Goal: Task Accomplishment & Management: Use online tool/utility

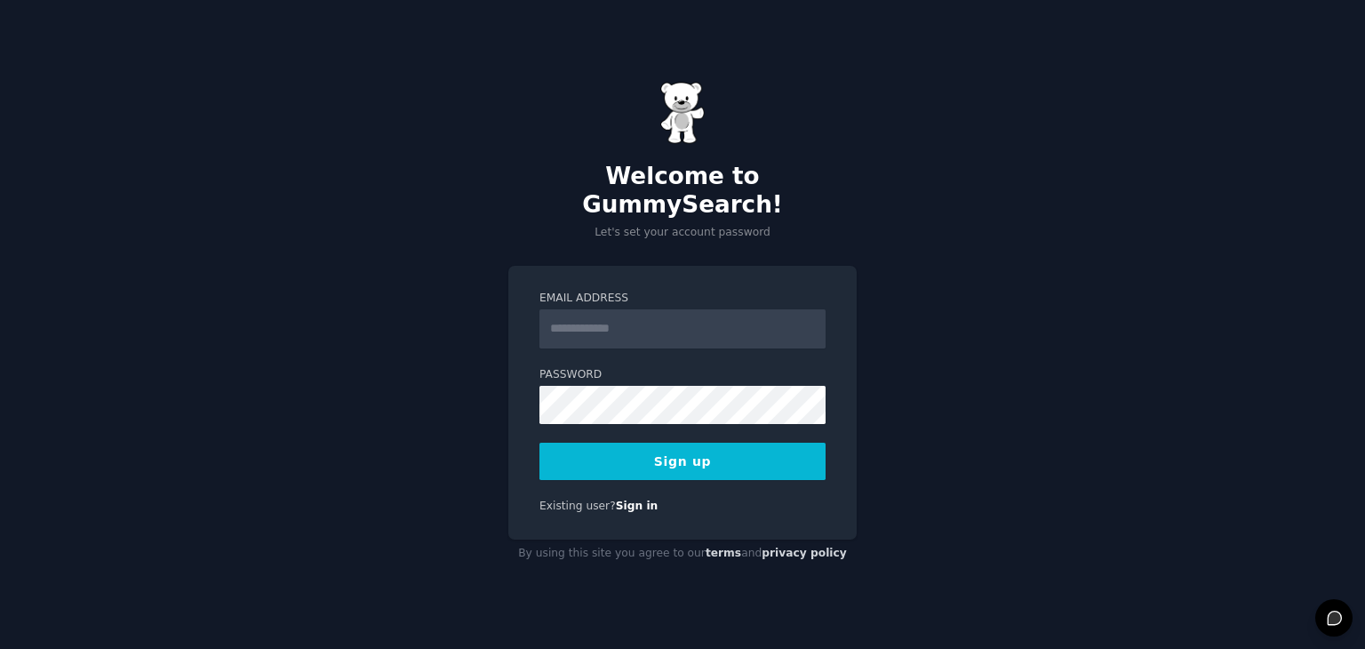
click at [587, 309] on input "Email Address" at bounding box center [683, 328] width 286 height 39
type input "**********"
click at [697, 451] on button "Sign up" at bounding box center [683, 461] width 286 height 37
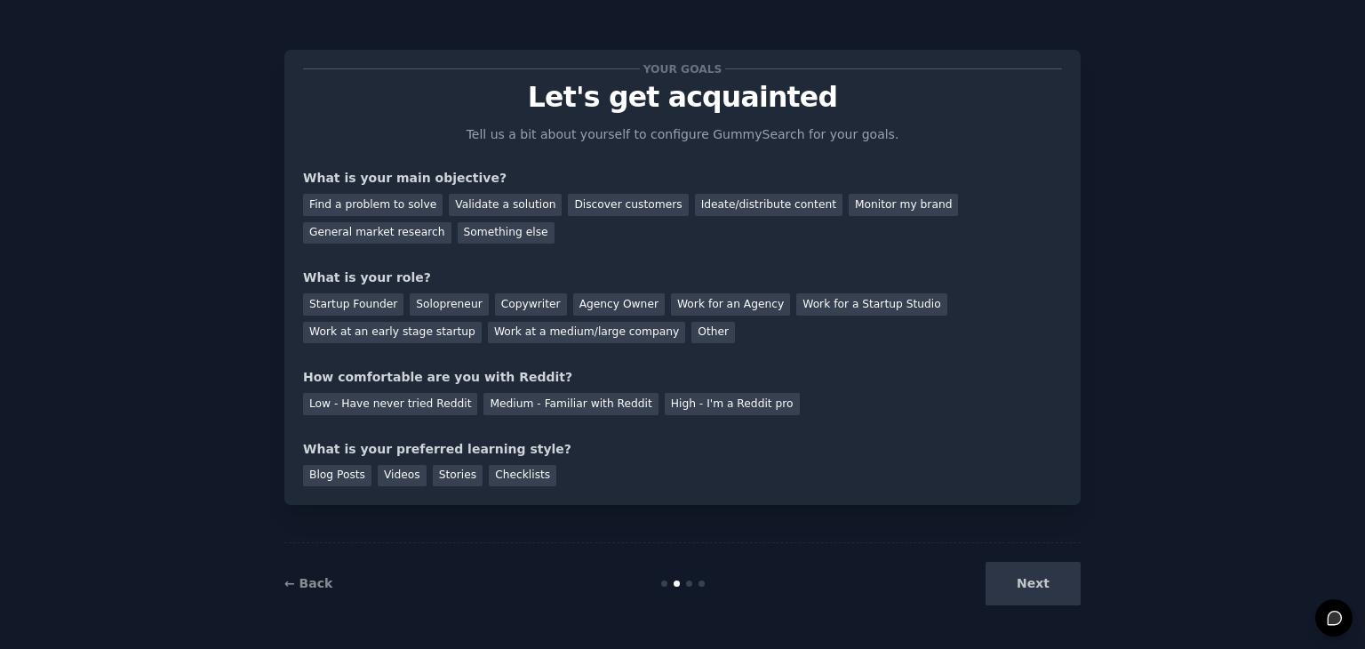
click at [1029, 584] on div "Next" at bounding box center [948, 584] width 266 height 44
click at [1034, 584] on div "Next" at bounding box center [948, 584] width 266 height 44
click at [1058, 583] on div "Next" at bounding box center [948, 584] width 266 height 44
click at [1011, 608] on div "← Back Next" at bounding box center [682, 583] width 796 height 82
click at [369, 200] on div "Find a problem to solve" at bounding box center [373, 205] width 140 height 22
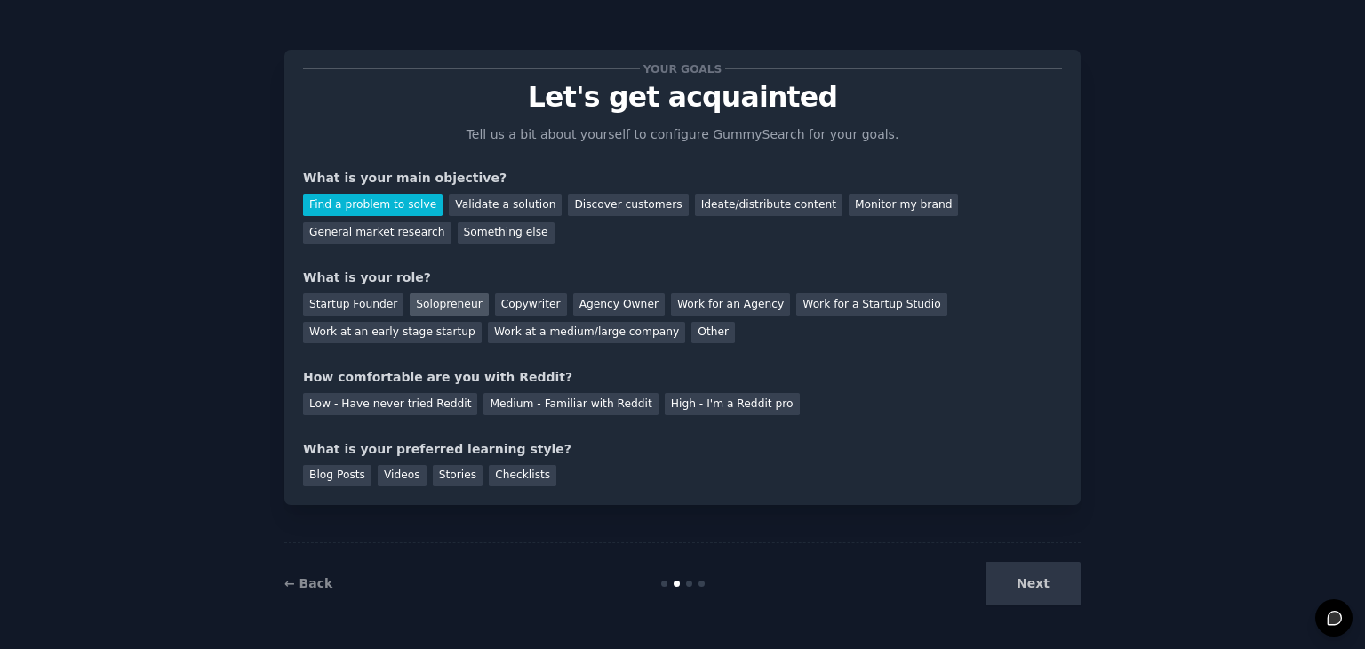
click at [417, 308] on div "Solopreneur" at bounding box center [449, 304] width 78 height 22
click at [576, 403] on div "Medium - Familiar with Reddit" at bounding box center [571, 404] width 174 height 22
click at [402, 476] on div "Videos" at bounding box center [402, 476] width 49 height 22
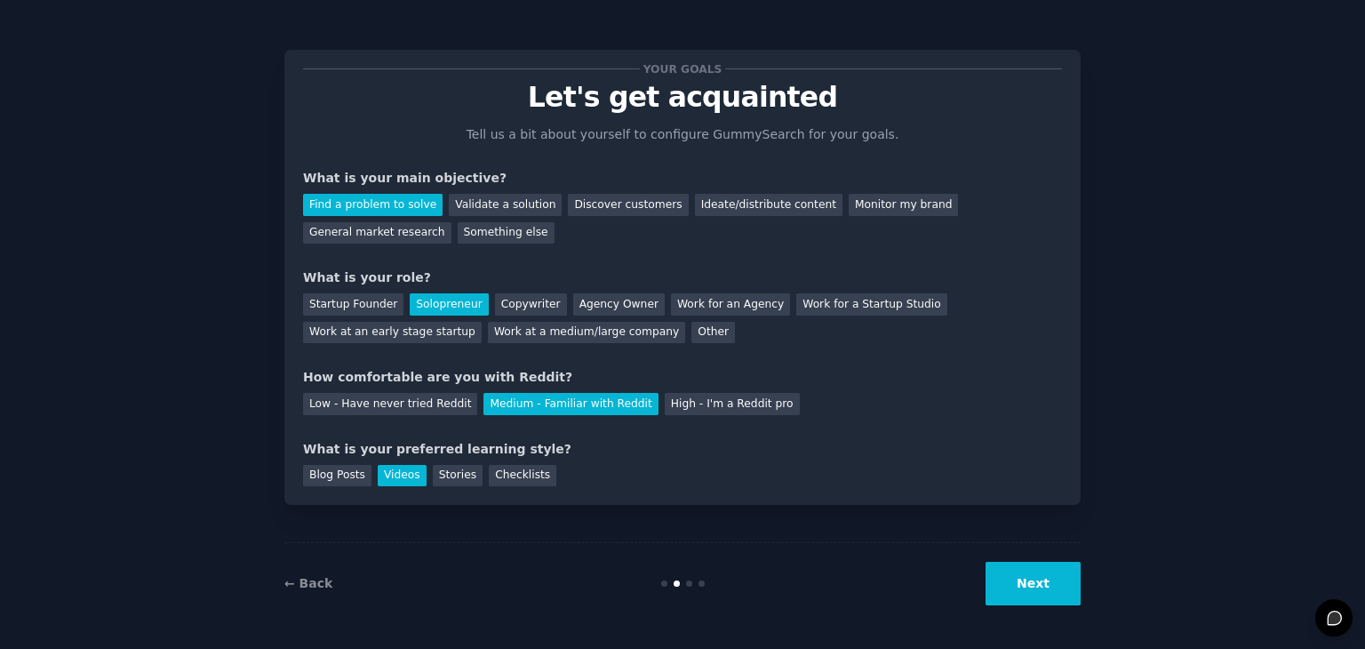
click at [1013, 580] on button "Next" at bounding box center [1033, 584] width 95 height 44
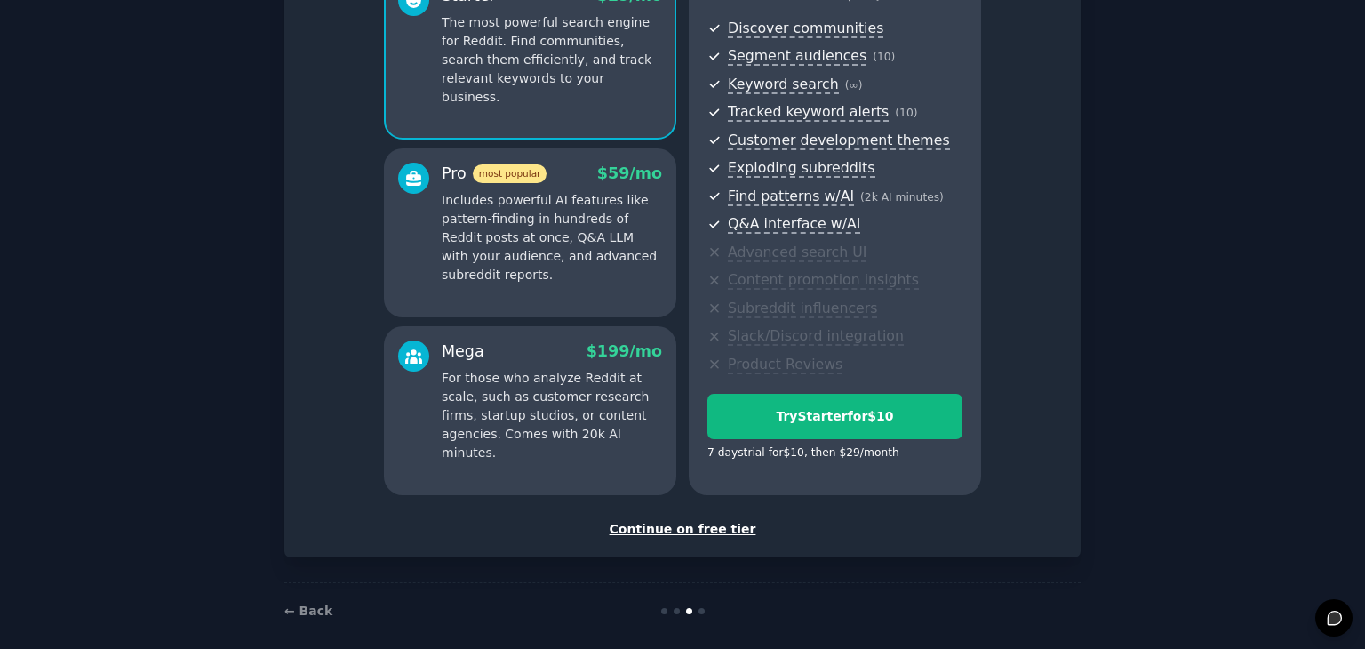
scroll to position [203, 0]
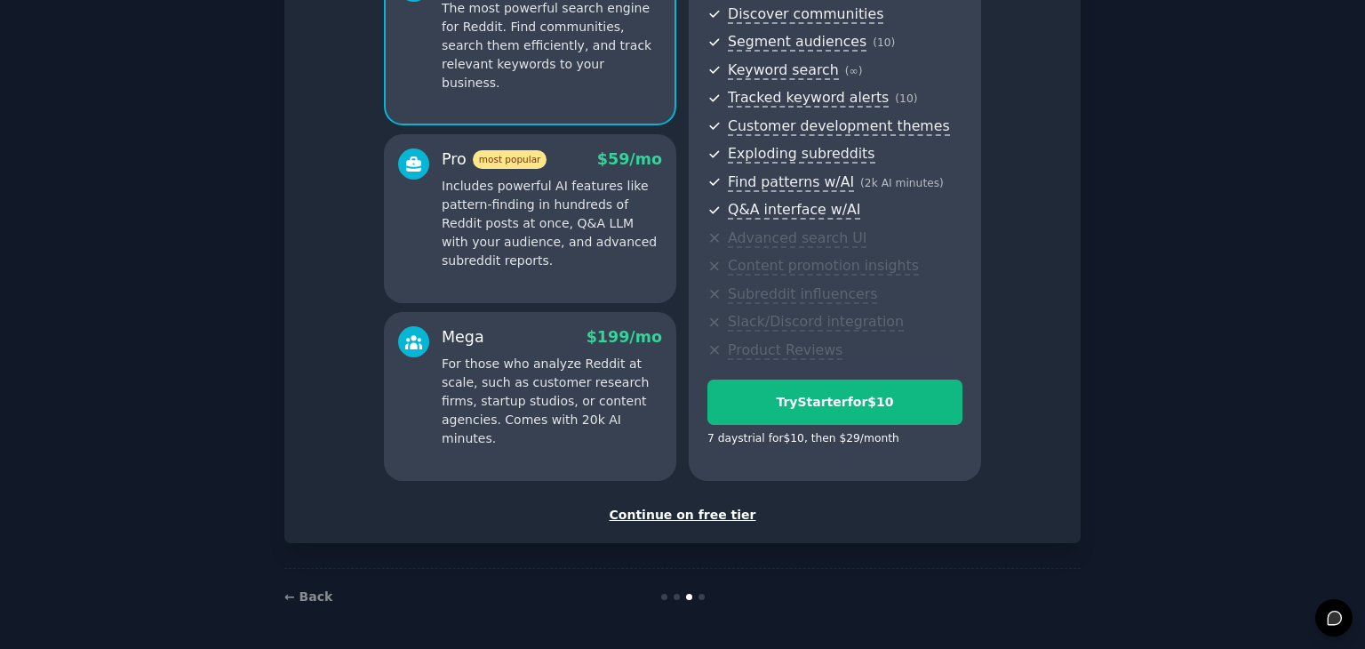
click at [687, 511] on div "Continue on free tier" at bounding box center [682, 515] width 759 height 19
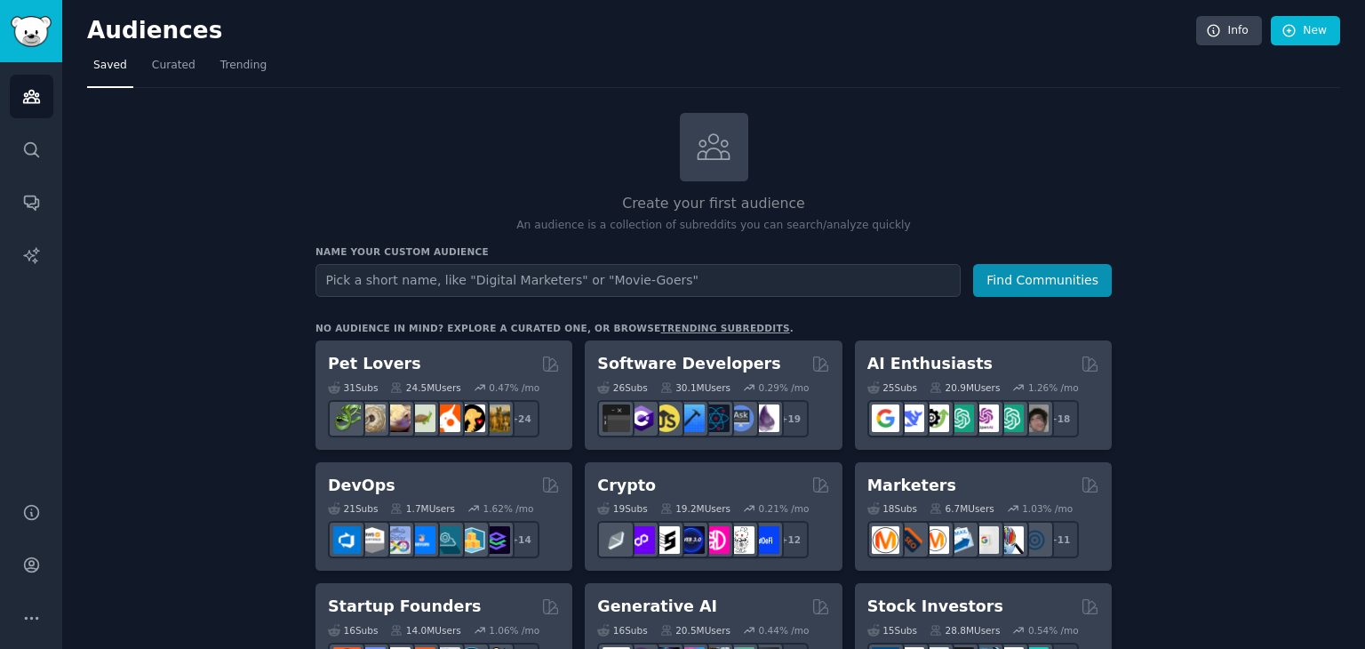
click at [412, 278] on input "text" at bounding box center [638, 280] width 645 height 33
type input "G"
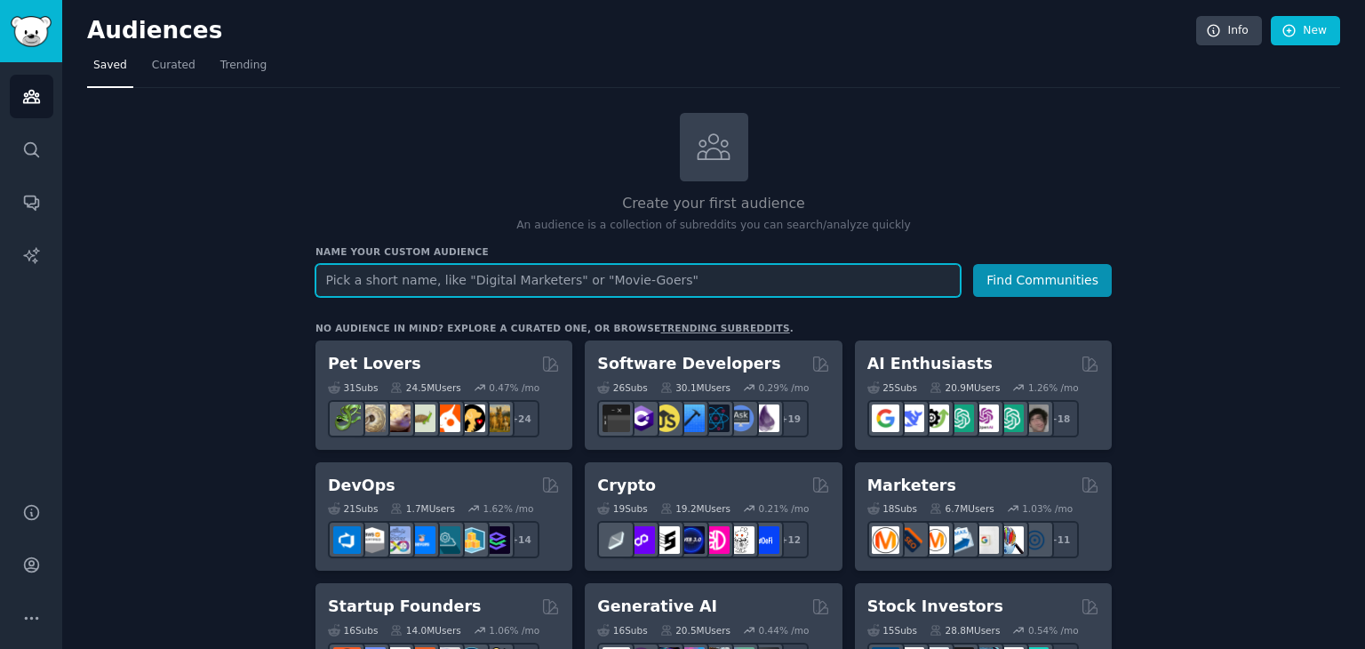
click at [484, 281] on input "text" at bounding box center [638, 280] width 645 height 33
paste input ""faith and work"
type input ""faith and work"
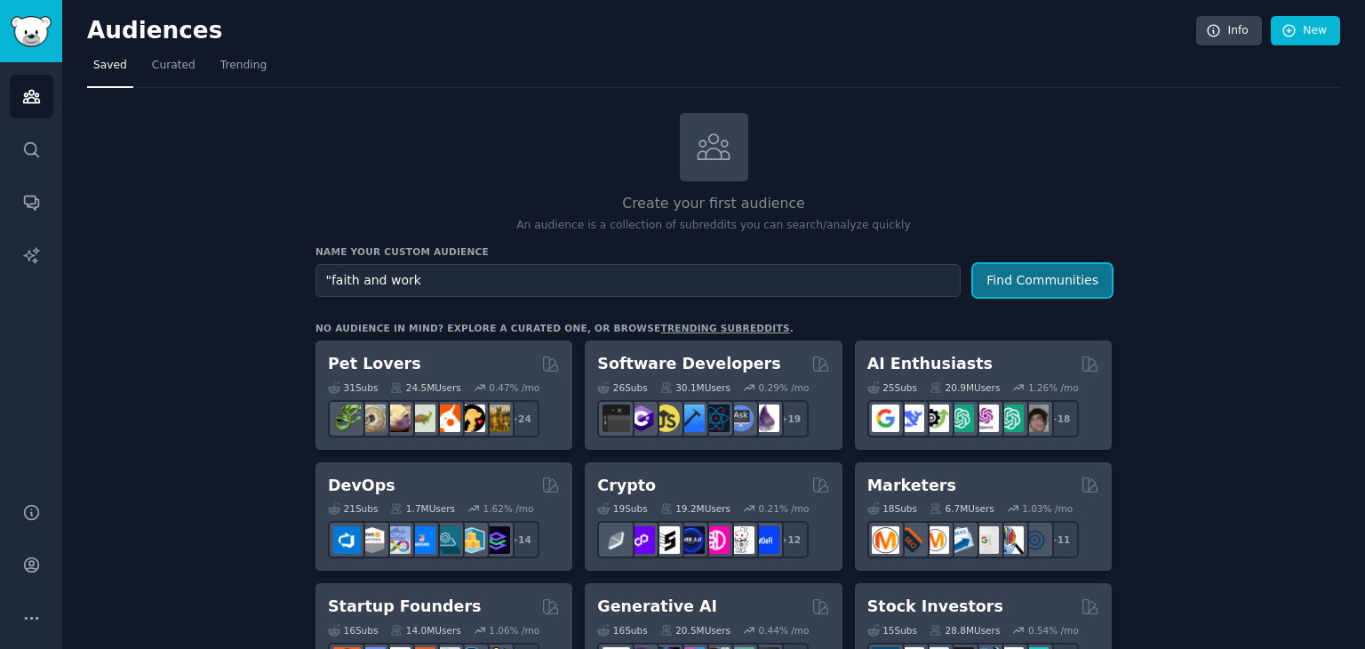
click at [1056, 275] on button "Find Communities" at bounding box center [1042, 280] width 139 height 33
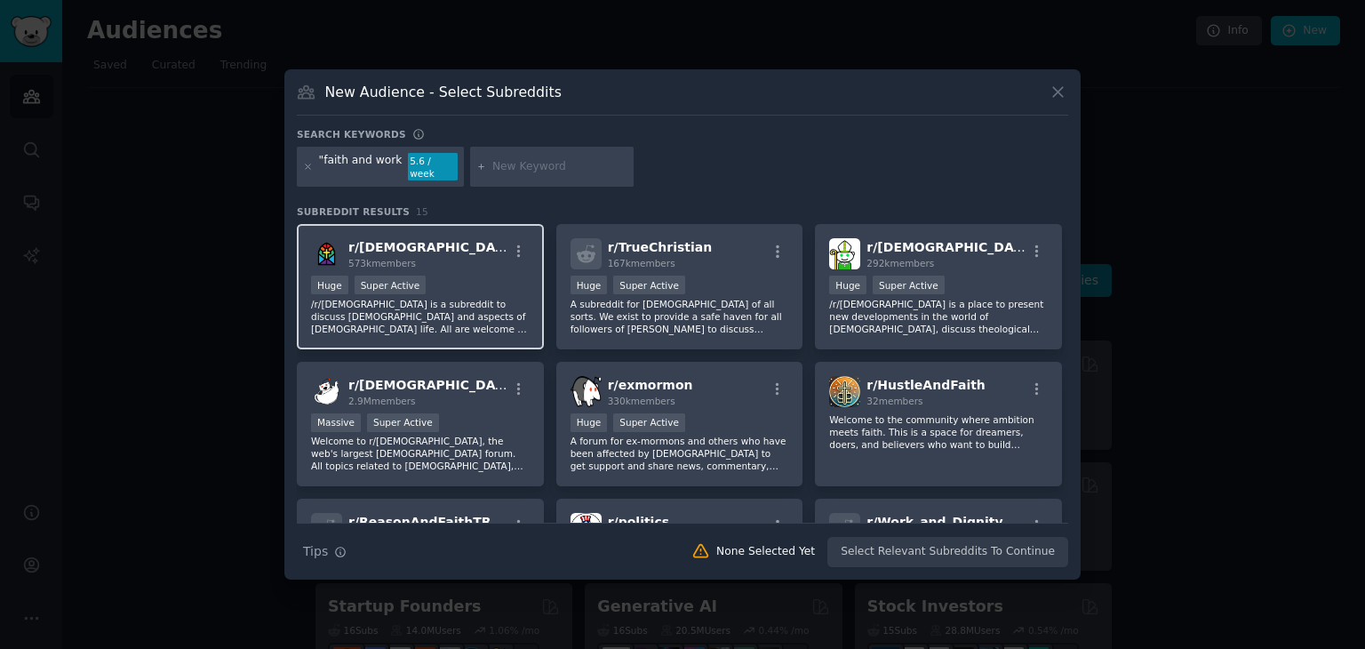
click at [455, 303] on p "/r/Christianity is a subreddit to discuss Christianity and aspects of Christian…" at bounding box center [420, 316] width 219 height 37
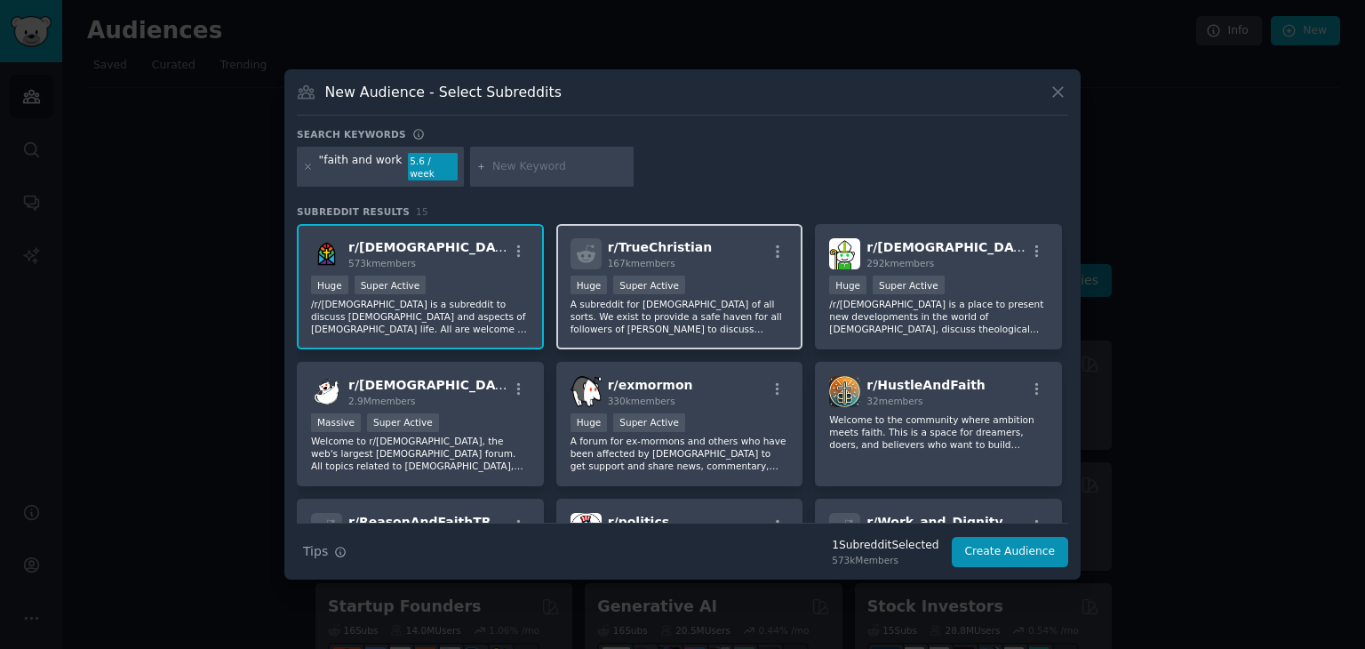
click at [716, 298] on p "A subreddit for Christians of all sorts. We exist to provide a safe haven for a…" at bounding box center [680, 316] width 219 height 37
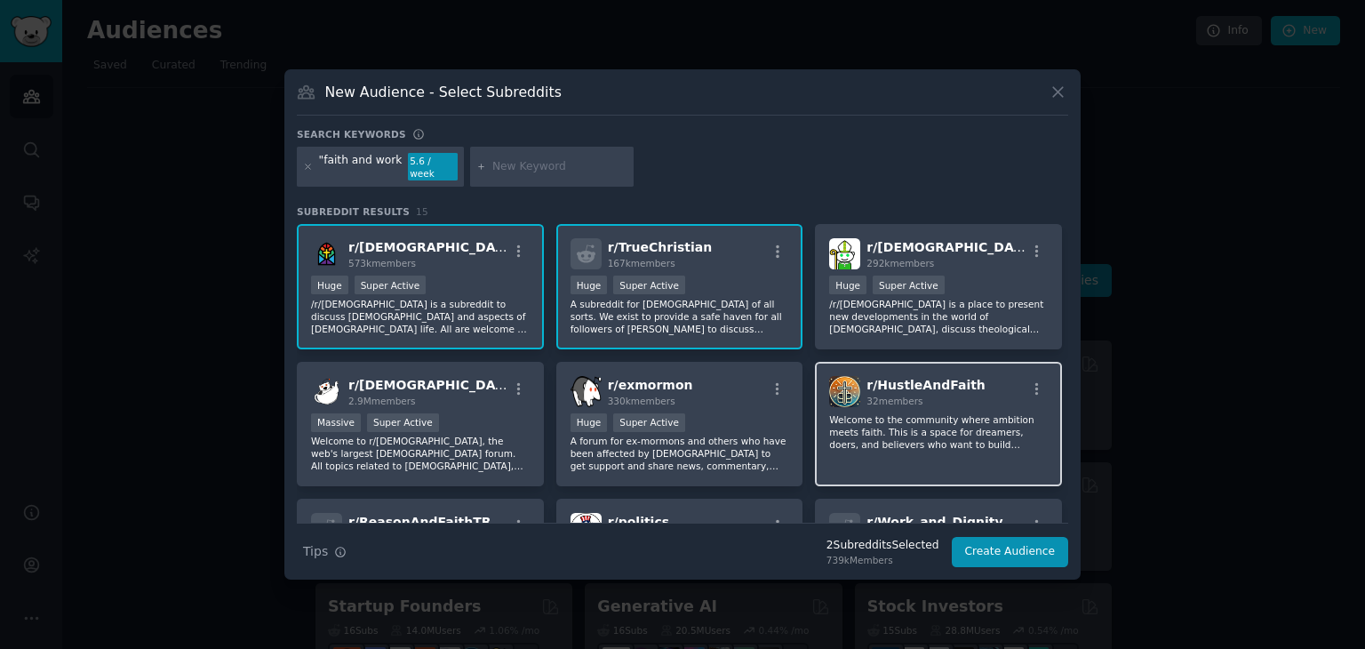
click at [1016, 418] on p "Welcome to the community where ambition meets faith. This is a space for dreame…" at bounding box center [938, 431] width 219 height 37
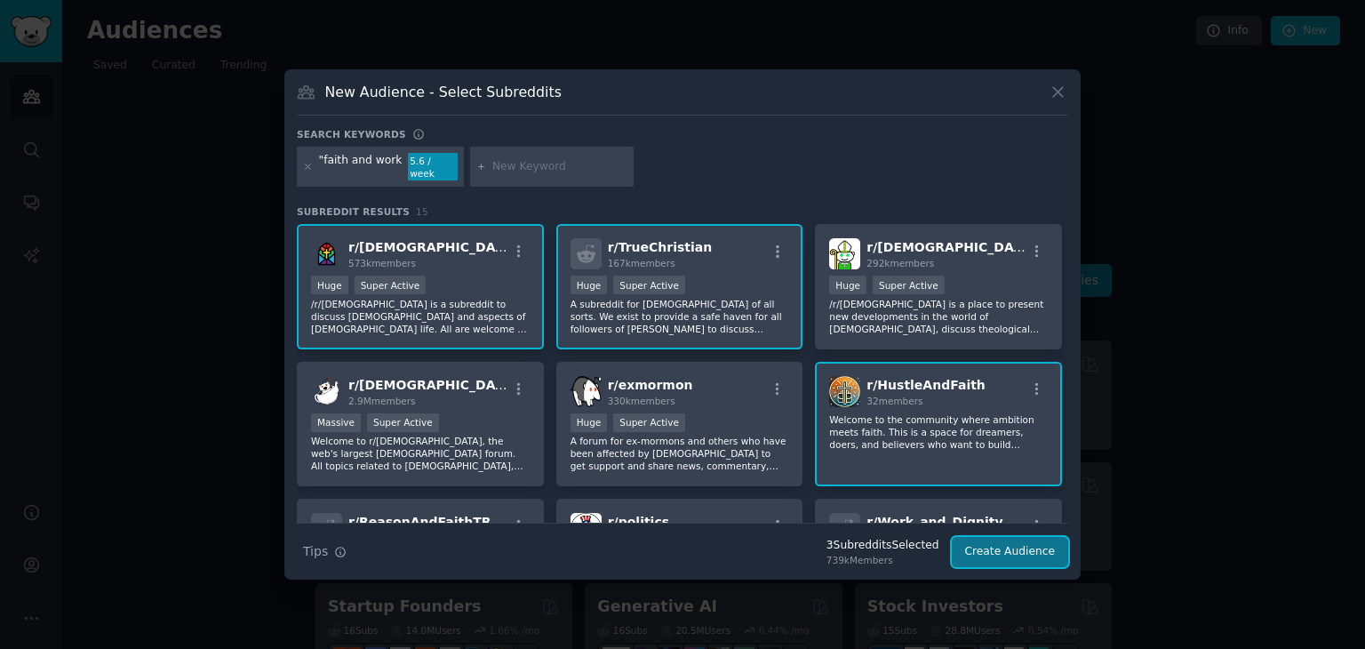
click at [1027, 547] on button "Create Audience" at bounding box center [1010, 552] width 117 height 30
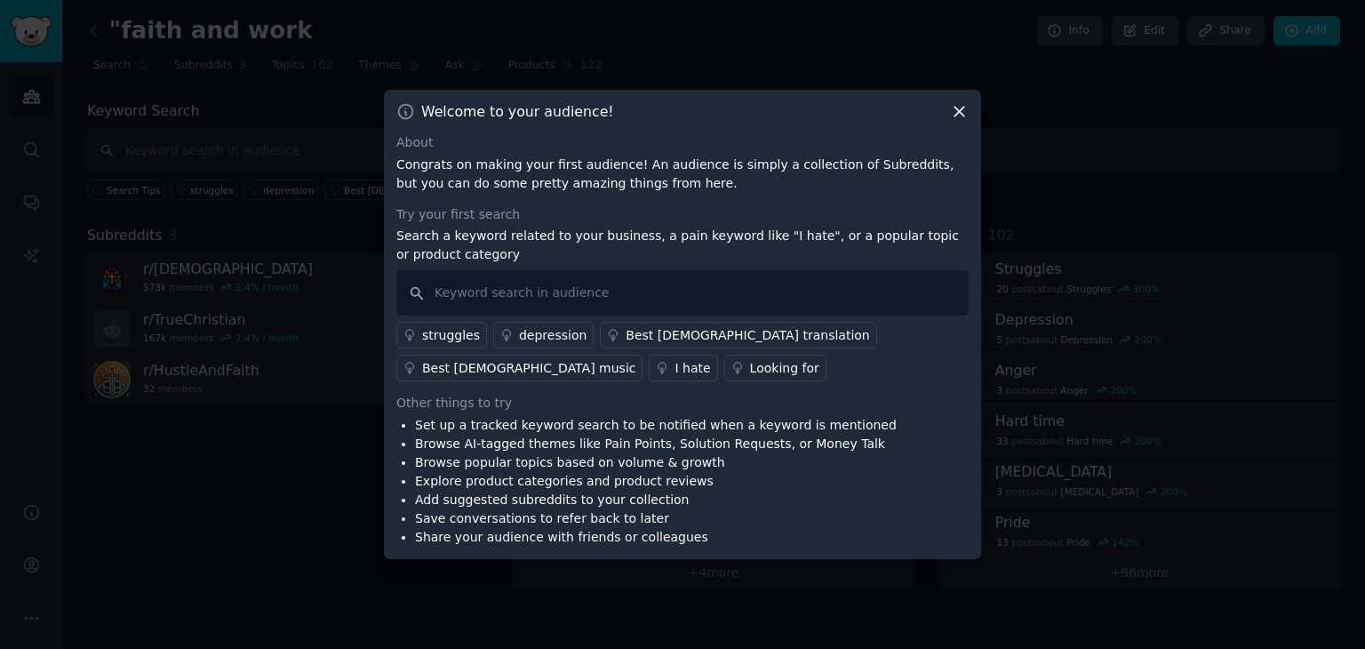
click at [960, 112] on icon at bounding box center [960, 113] width 10 height 10
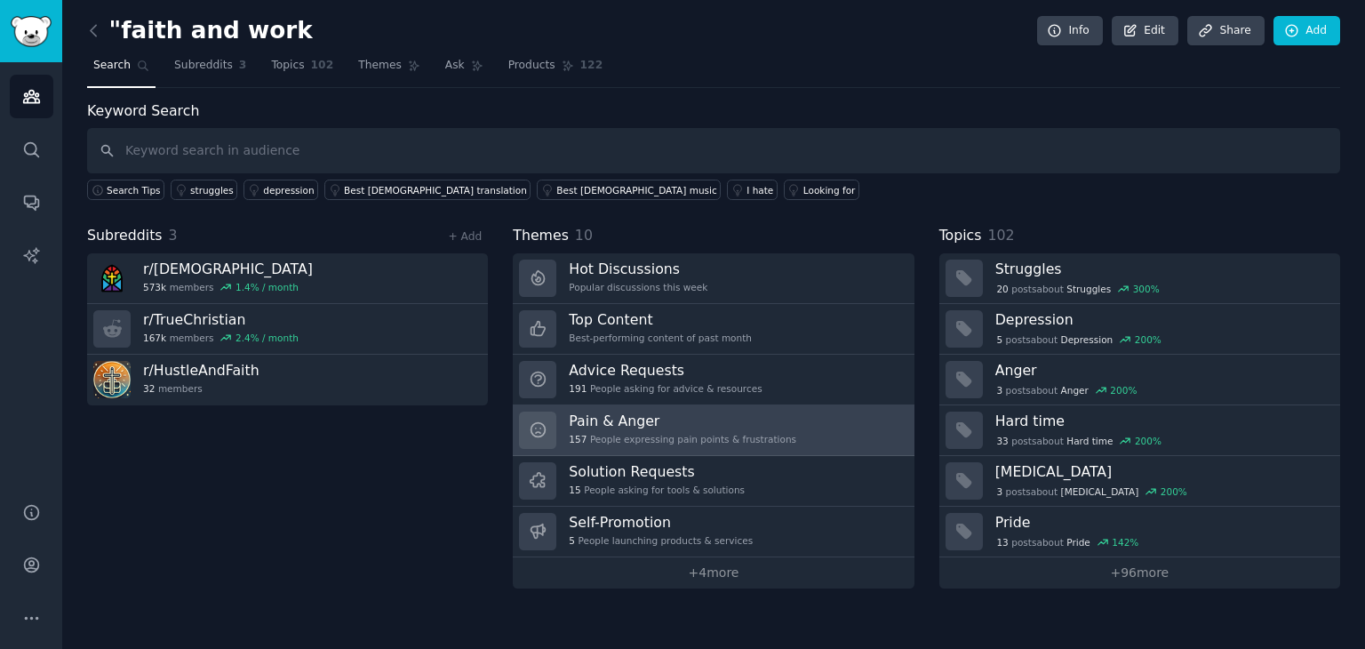
click at [715, 423] on h3 "Pain & Anger" at bounding box center [683, 421] width 228 height 19
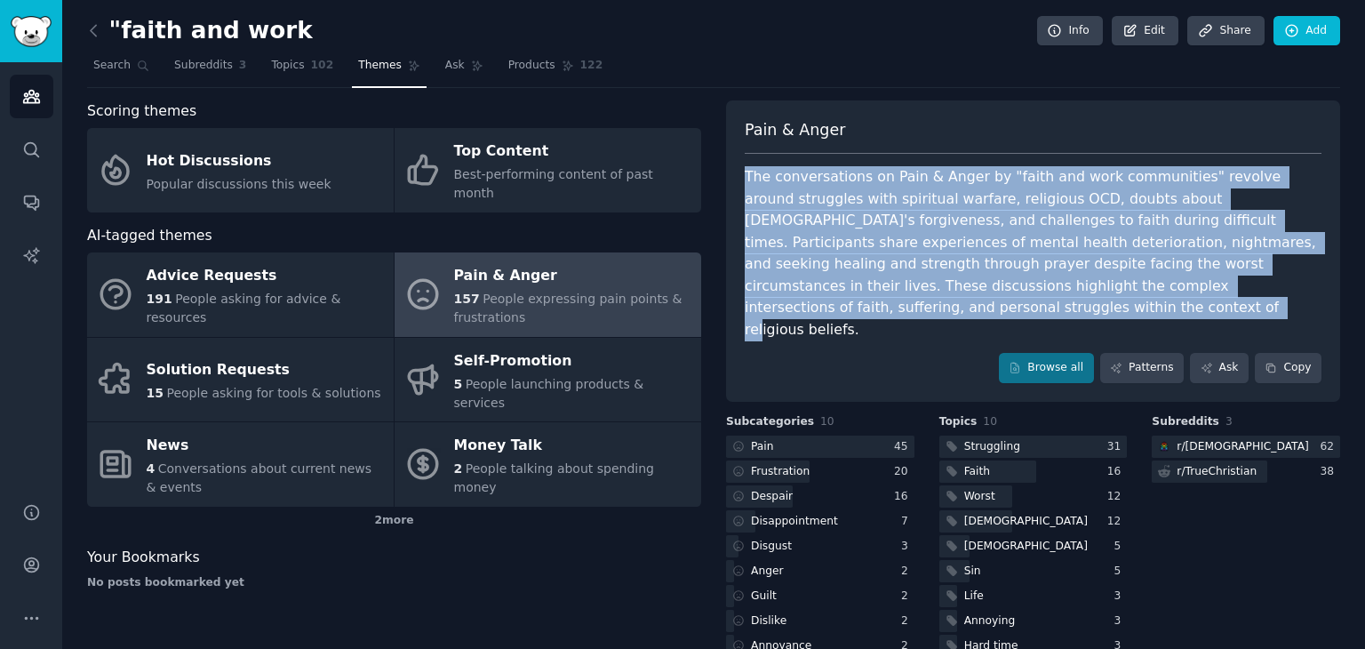
drag, startPoint x: 743, startPoint y: 174, endPoint x: 1241, endPoint y: 280, distance: 508.9
click at [1241, 280] on div "The conversations on Pain & Anger by "faith and work communities" revolve aroun…" at bounding box center [1033, 253] width 577 height 174
copy div "The conversations on Pain & Anger by "faith and work communities" revolve aroun…"
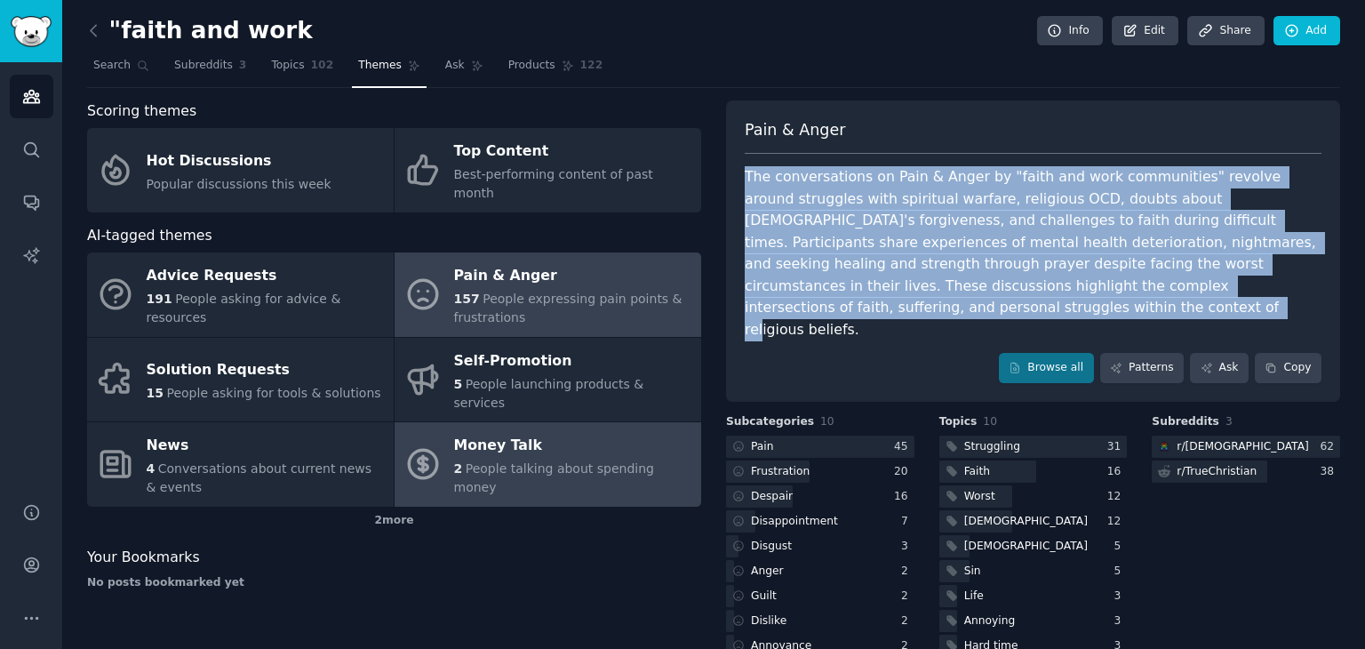
scroll to position [15, 0]
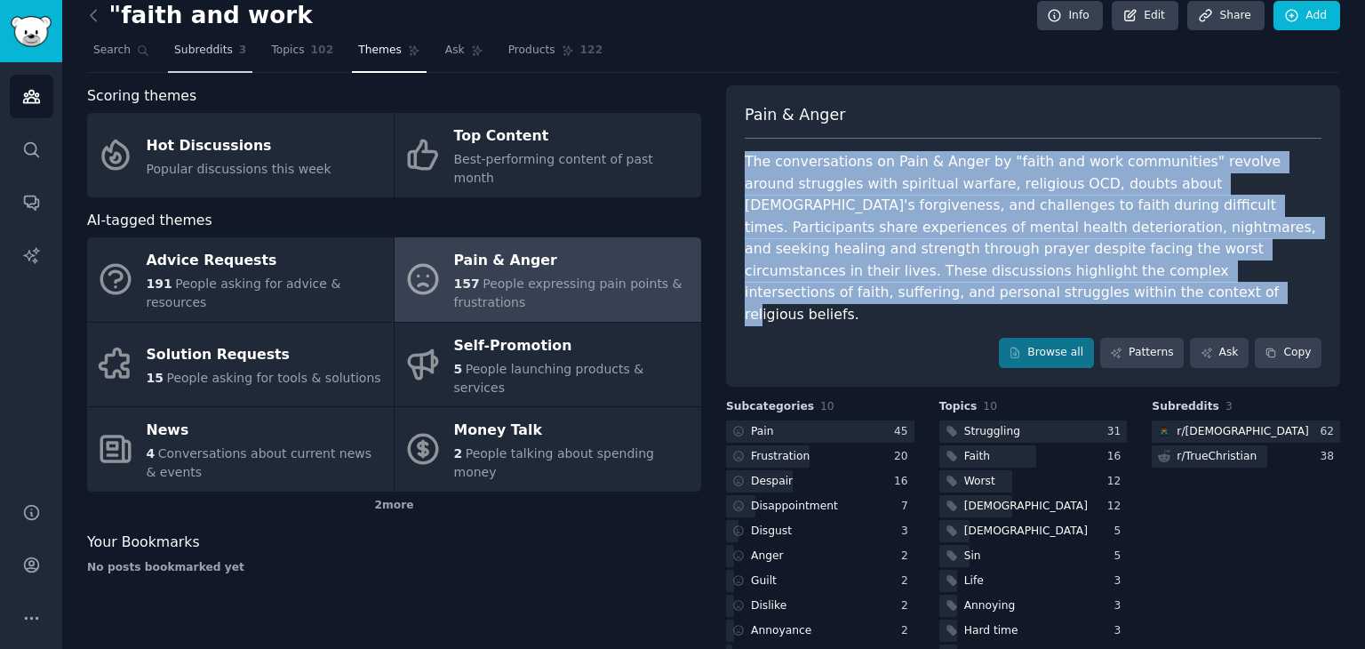
click at [207, 54] on span "Subreddits" at bounding box center [203, 51] width 59 height 16
